Goal: Task Accomplishment & Management: Use online tool/utility

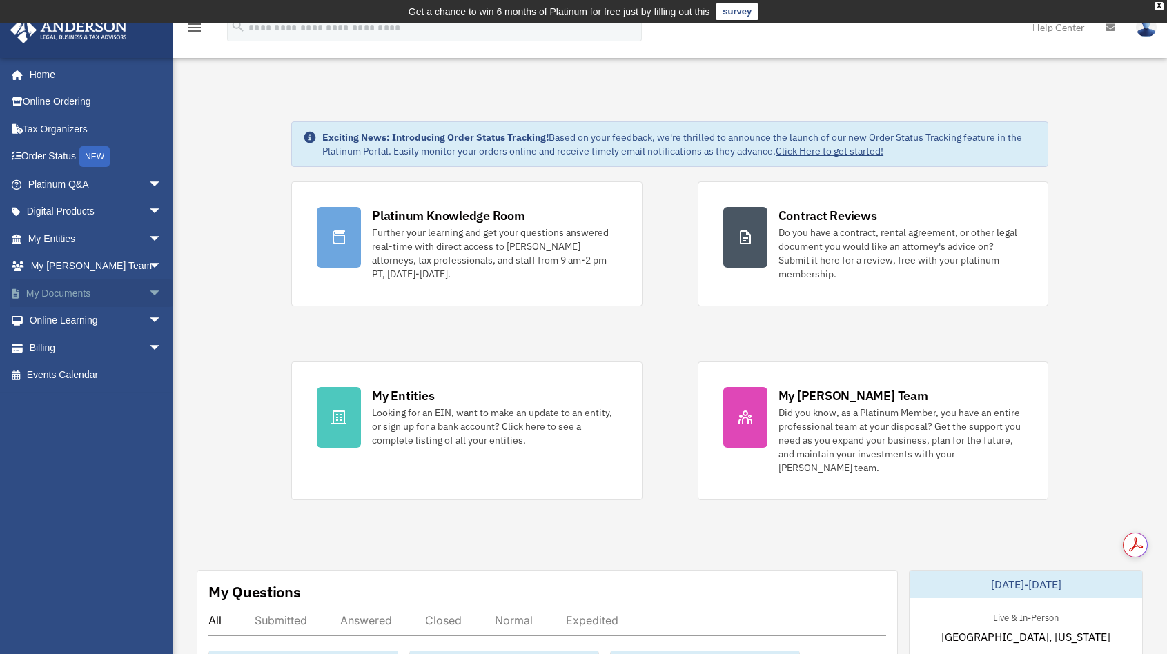
click at [151, 290] on span "arrow_drop_down" at bounding box center [162, 293] width 28 height 28
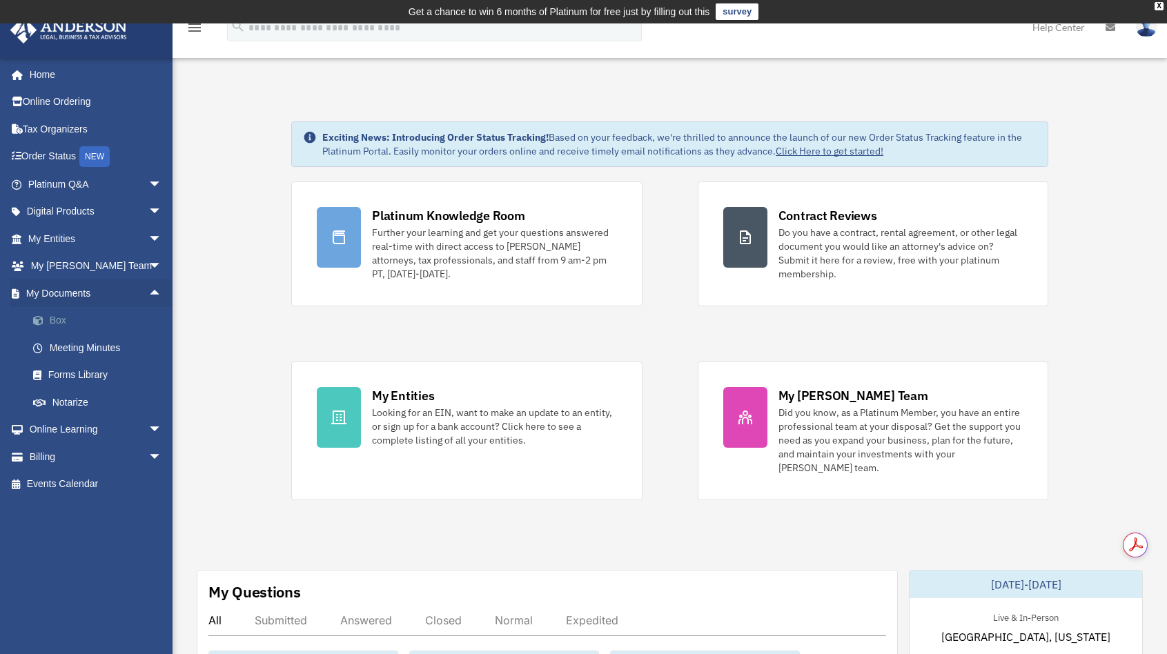
click at [63, 324] on link "Box" at bounding box center [101, 321] width 164 height 28
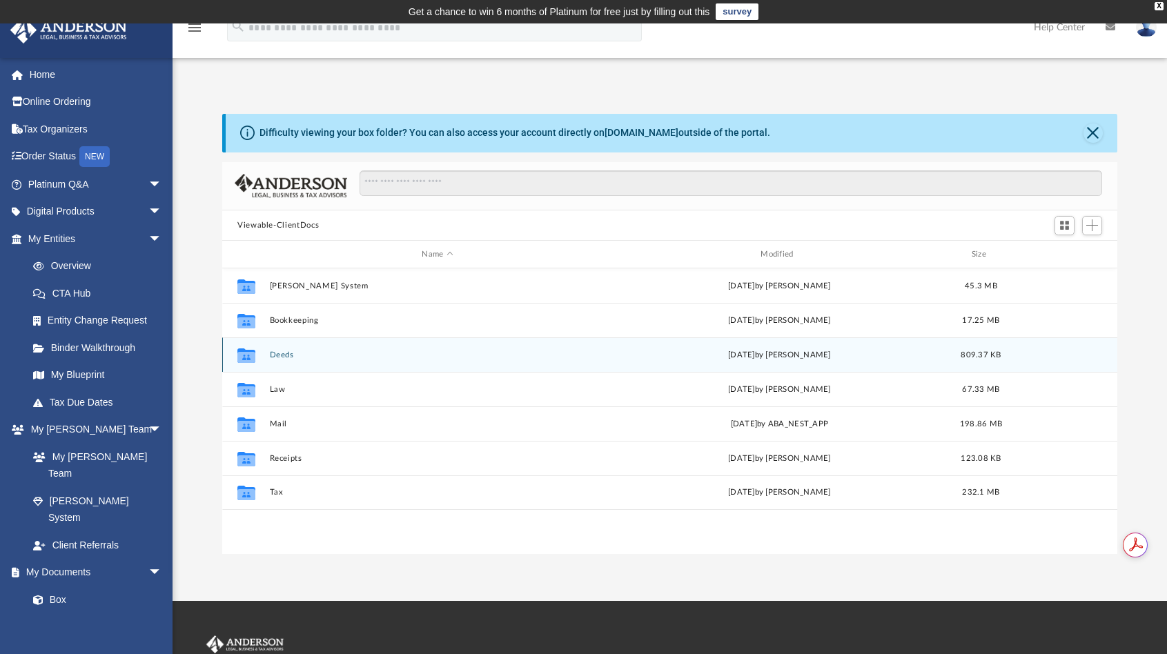
scroll to position [303, 884]
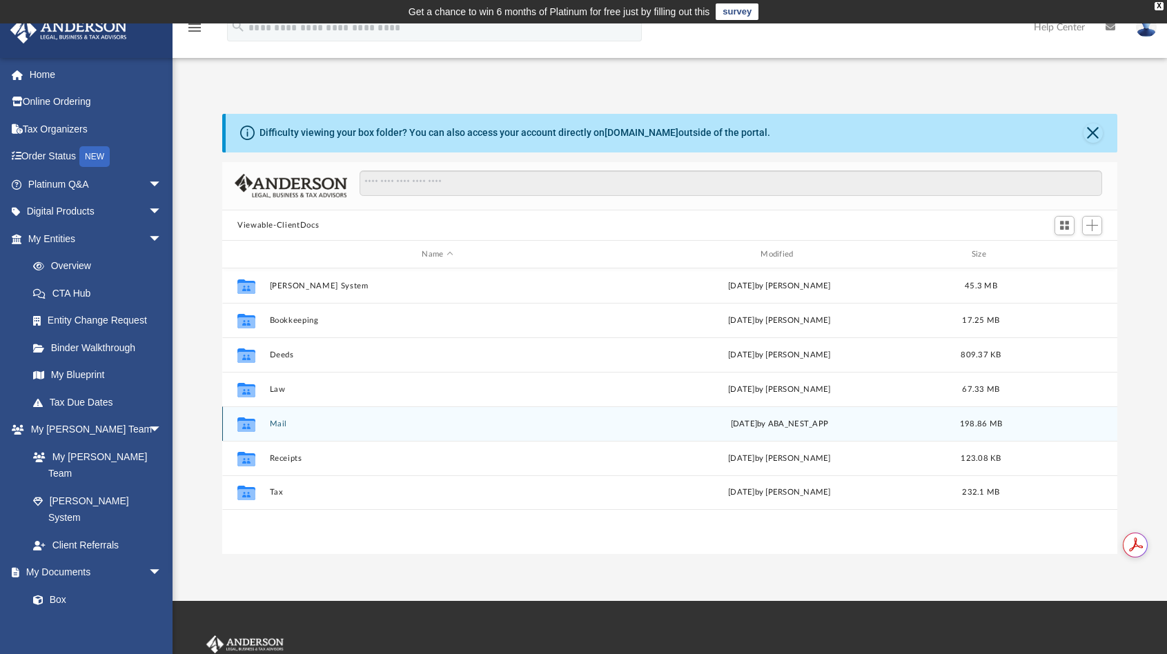
click at [272, 425] on button "Mail" at bounding box center [438, 423] width 336 height 9
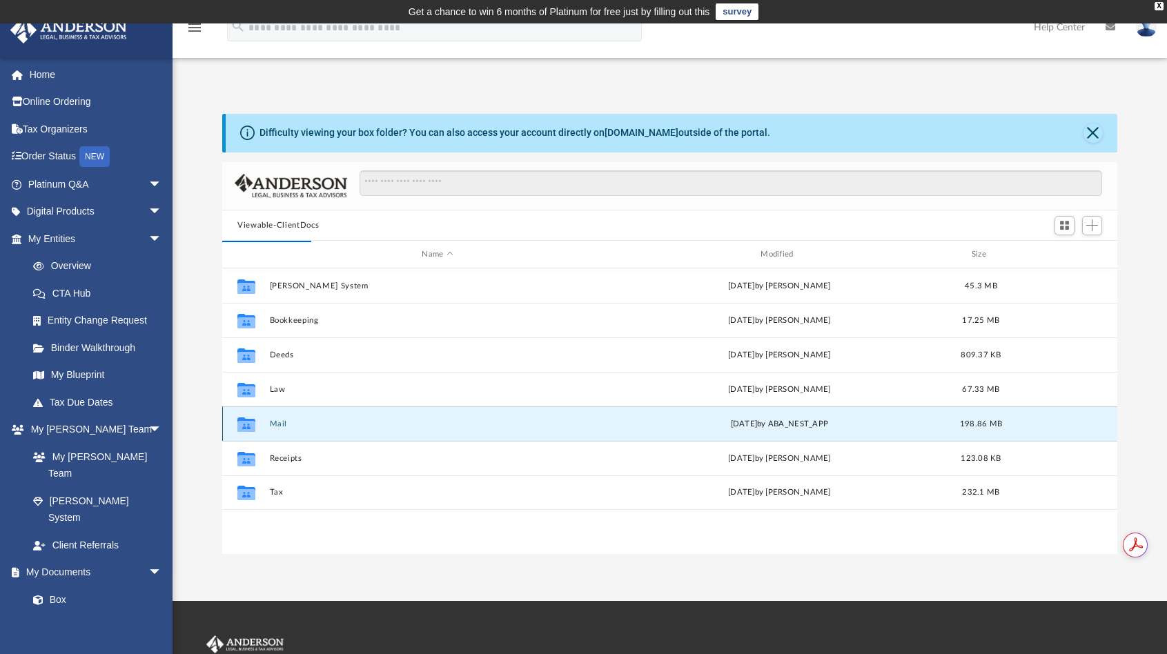
click at [272, 425] on button "Mail" at bounding box center [438, 423] width 336 height 9
click at [296, 427] on button "Mail" at bounding box center [438, 423] width 336 height 9
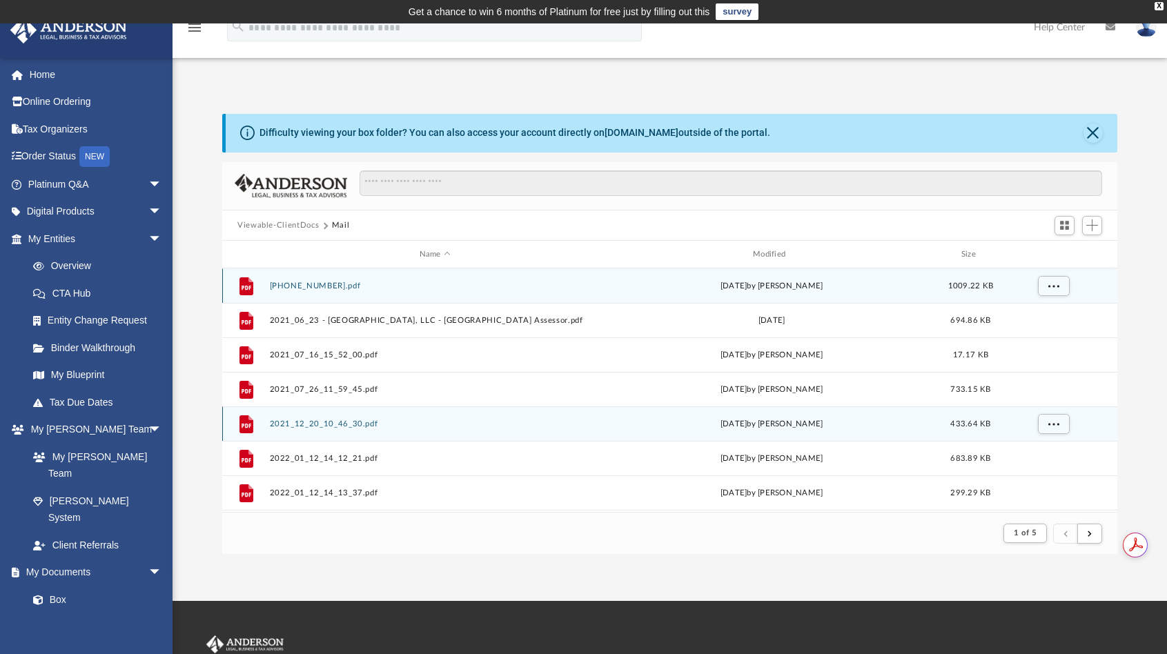
scroll to position [11, 11]
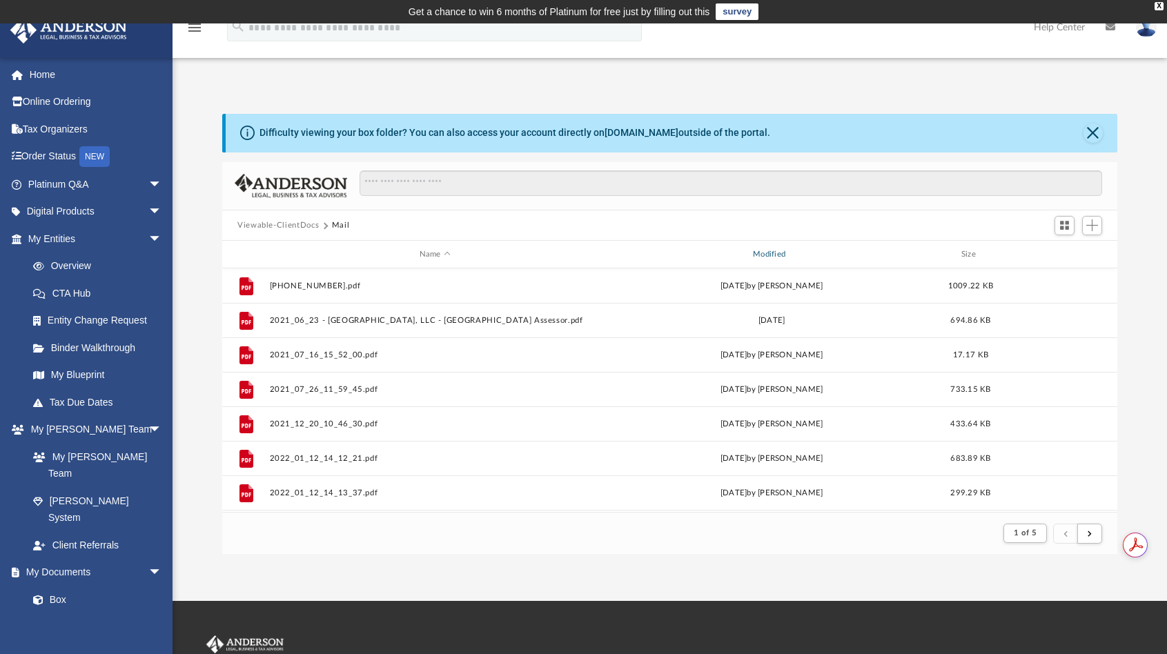
click at [778, 250] on div "Modified" at bounding box center [771, 254] width 331 height 12
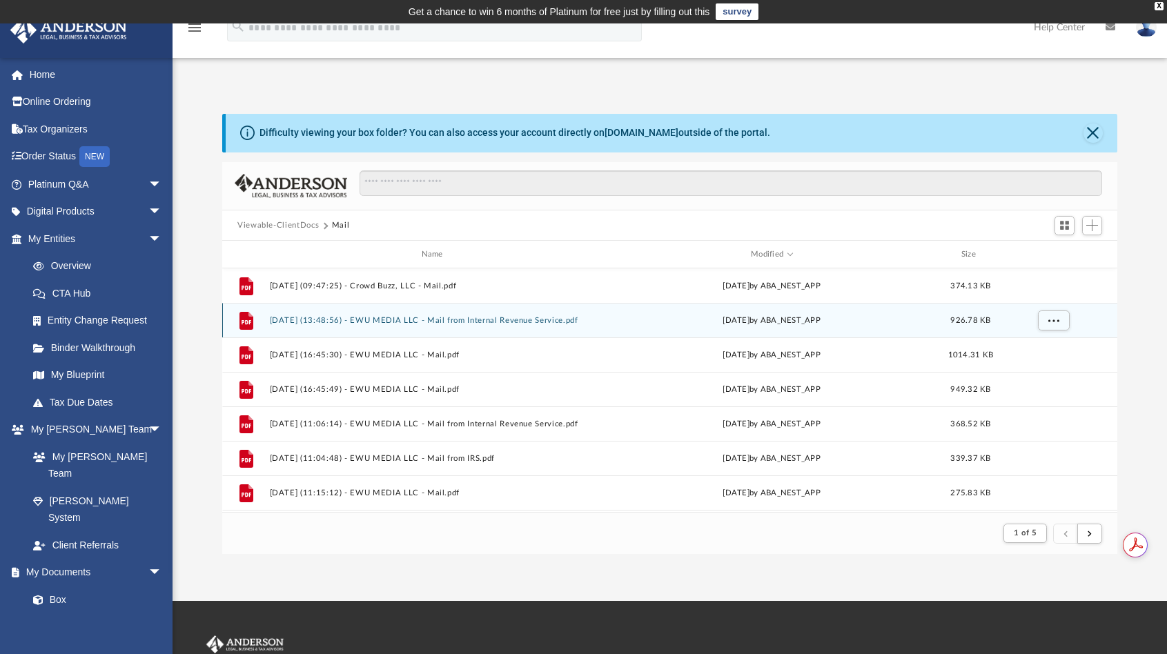
click at [408, 317] on button "[DATE] (13:48:56) - EWU MEDIA LLC - Mail from Internal Revenue Service.pdf" at bounding box center [435, 320] width 330 height 9
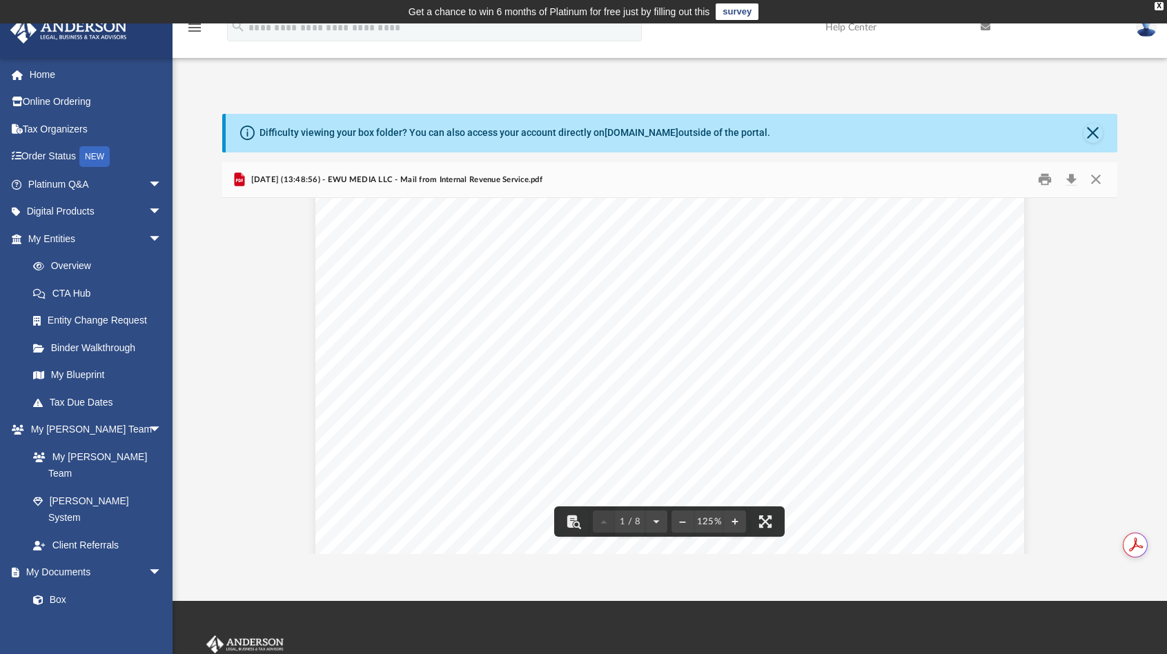
scroll to position [99, 0]
click at [1103, 177] on button "Close" at bounding box center [1095, 179] width 25 height 21
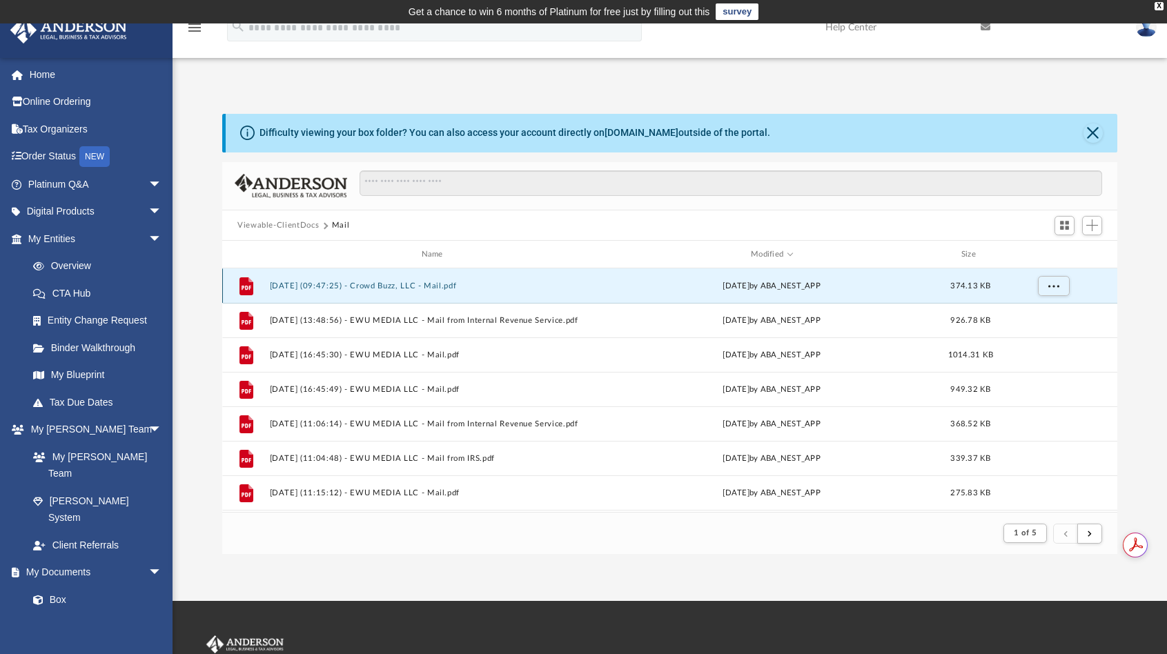
click at [335, 286] on button "[DATE] (09:47:25) - Crowd Buzz, LLC - Mail.pdf" at bounding box center [435, 285] width 330 height 9
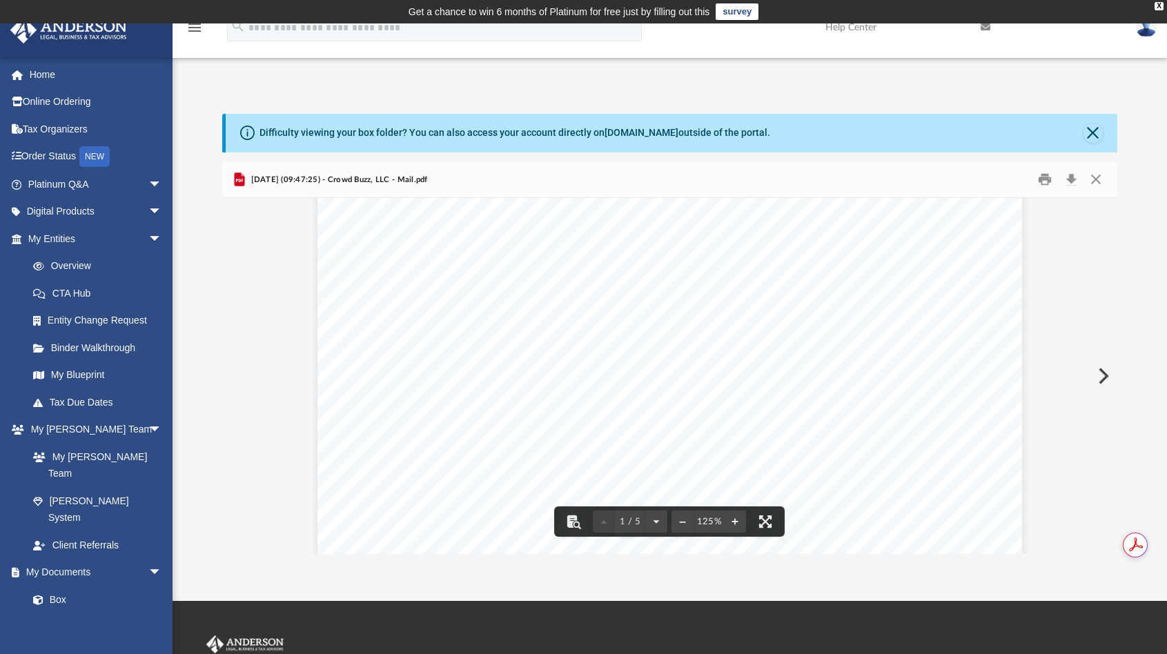
scroll to position [40, 0]
